Goal: Task Accomplishment & Management: Manage account settings

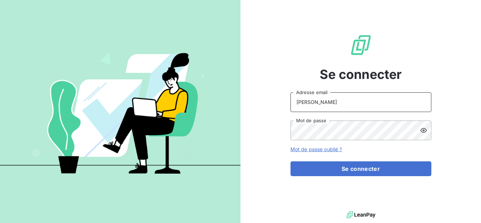
click at [335, 103] on input "keller" at bounding box center [360, 102] width 141 height 20
type input "k"
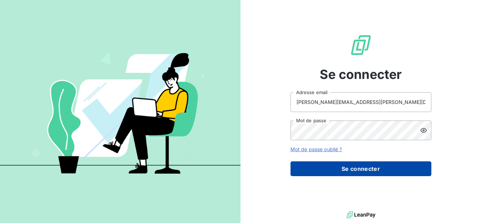
click at [360, 167] on button "Se connecter" at bounding box center [360, 168] width 141 height 15
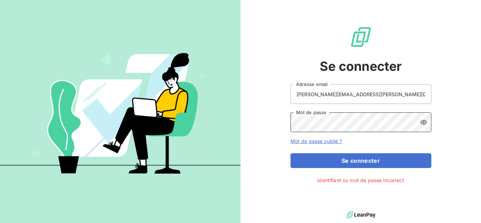
click at [263, 118] on div "Se connecter vincent.keller@rundekoup.fr Adresse email Mot de passe Mot de pass…" at bounding box center [360, 104] width 240 height 209
click at [290, 153] on button "Se connecter" at bounding box center [360, 160] width 141 height 15
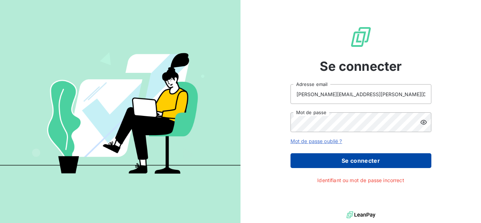
click at [427, 158] on button "Se connecter" at bounding box center [360, 160] width 141 height 15
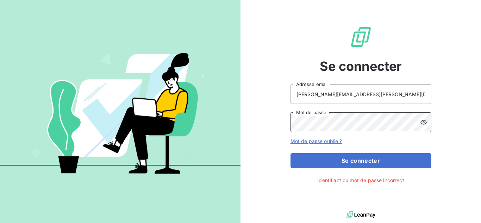
click at [279, 122] on div "Se connecter vincent.keller@rundekoup.fr Adresse email Mot de passe Mot de pass…" at bounding box center [360, 104] width 240 height 209
click at [290, 153] on button "Se connecter" at bounding box center [360, 160] width 141 height 15
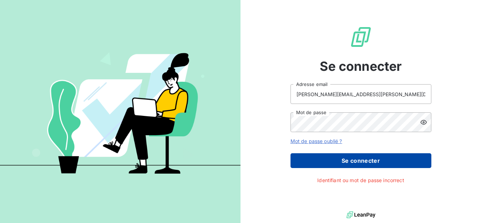
click at [304, 163] on button "Se connecter" at bounding box center [360, 160] width 141 height 15
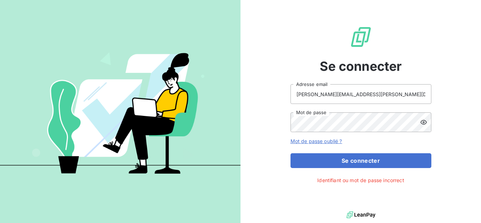
click at [424, 125] on icon at bounding box center [423, 122] width 7 height 7
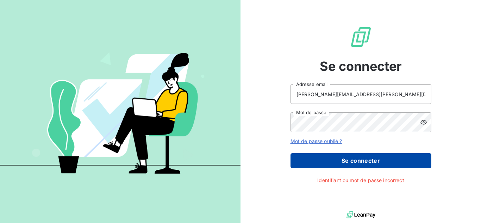
click at [355, 167] on button "Se connecter" at bounding box center [360, 160] width 141 height 15
click at [360, 159] on button "Se connecter" at bounding box center [360, 160] width 141 height 15
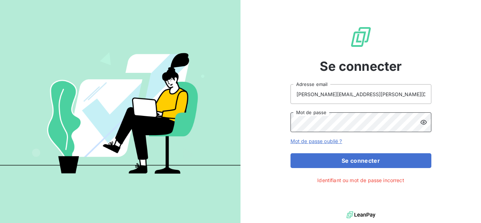
click at [290, 153] on button "Se connecter" at bounding box center [360, 160] width 141 height 15
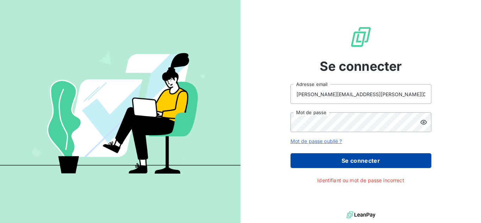
click at [311, 158] on button "Se connecter" at bounding box center [360, 160] width 141 height 15
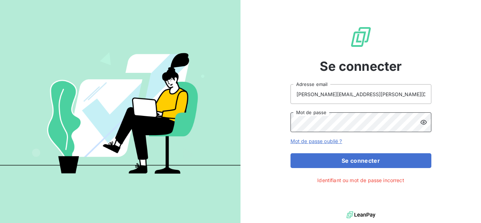
click at [268, 121] on div "Se connecter vincent.keller@rundekoup.fr Adresse email Mot de passe Mot de pass…" at bounding box center [360, 104] width 240 height 209
click at [370, 93] on input "vincent.keller@rundekoup.fr" at bounding box center [360, 94] width 141 height 20
type input "vincent.keller@rundekoup.re"
click at [258, 123] on div "Se connecter vincent.keller@rundekoup.re Adresse email Mot de passe Mot de pass…" at bounding box center [360, 104] width 240 height 209
click at [290, 153] on button "Se connecter" at bounding box center [360, 160] width 141 height 15
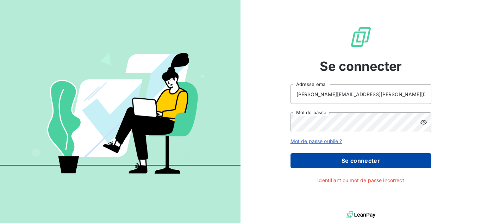
click at [309, 158] on button "Se connecter" at bounding box center [360, 160] width 141 height 15
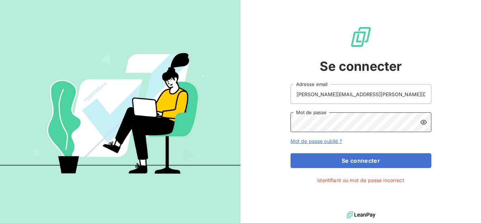
click at [290, 153] on button "Se connecter" at bounding box center [360, 160] width 141 height 15
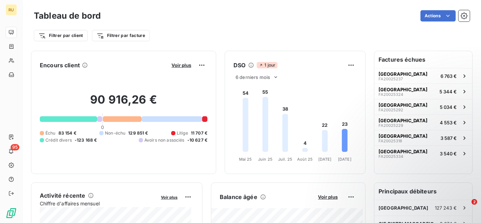
click at [117, 119] on div at bounding box center [122, 119] width 39 height 6
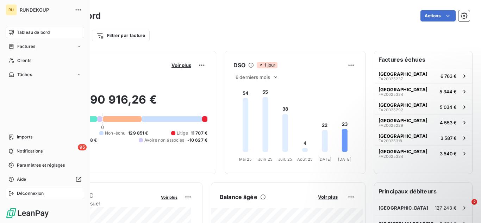
click at [14, 194] on icon at bounding box center [11, 193] width 6 height 6
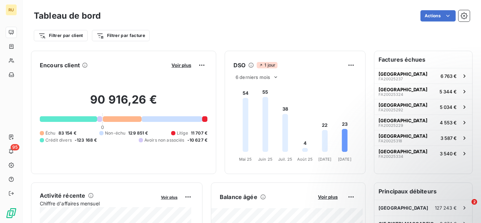
click at [464, 19] on div "Tableau de bord Actions Filtrer par client Filtrer par facture" at bounding box center [252, 23] width 458 height 46
click at [460, 17] on icon "button" at bounding box center [463, 15] width 7 height 7
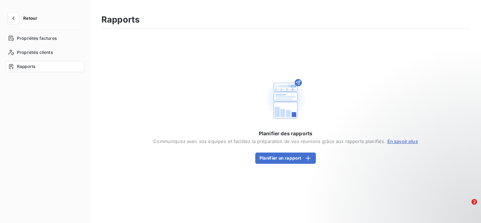
click at [19, 23] on button "Retour" at bounding box center [24, 18] width 37 height 11
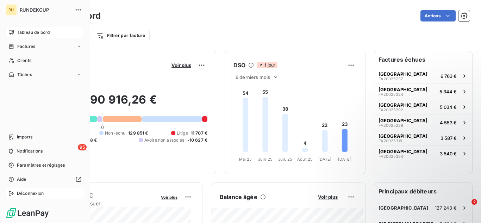
click at [23, 191] on span "Déconnexion" at bounding box center [30, 193] width 27 height 6
